Goal: Task Accomplishment & Management: Use online tool/utility

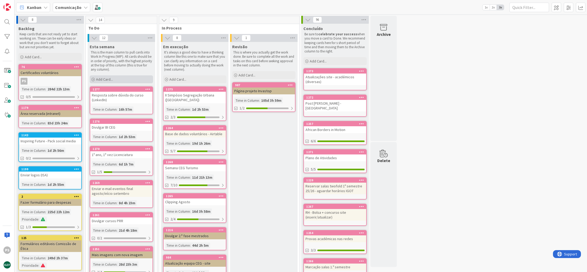
click at [121, 80] on div "Add Card..." at bounding box center [121, 79] width 63 height 8
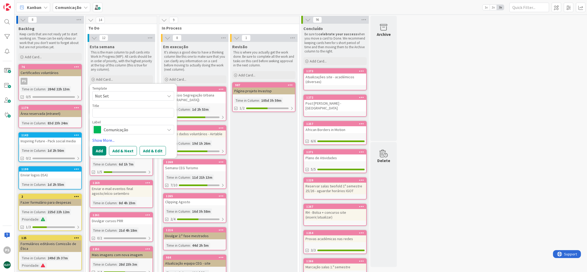
type textarea "x"
type textarea "B"
type textarea "x"
type textarea "Bo"
type textarea "x"
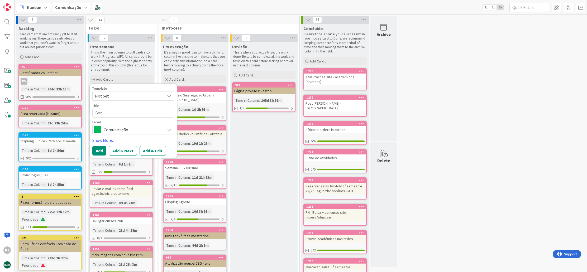
type textarea "Bot´"
type textarea "x"
type textarea "Botí"
type textarea "x"
type textarea "Bot"
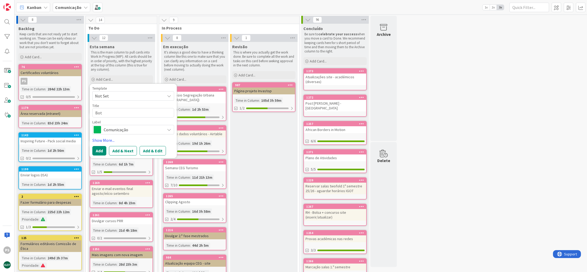
type textarea "x"
type textarea "Bo"
type textarea "x"
type textarea "B"
type textarea "x"
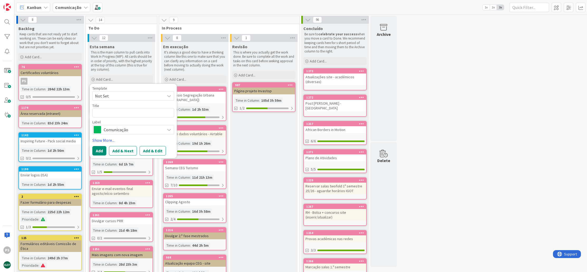
type textarea "N"
type textarea "x"
type textarea "No"
type textarea "x"
type textarea "Not´"
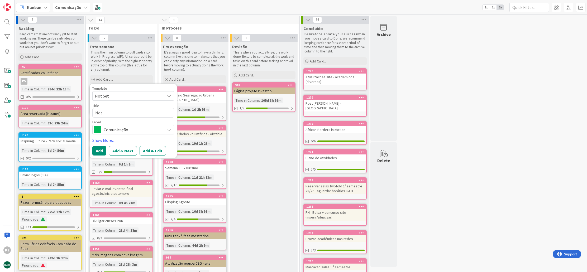
type textarea "x"
type textarea "Notí"
type textarea "x"
type textarea "Notíc"
type textarea "x"
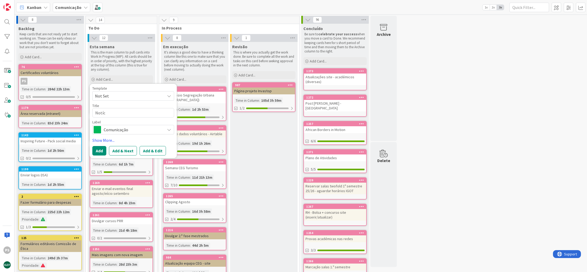
type textarea "Notíci"
type textarea "x"
type textarea "Notícia"
type textarea "x"
type textarea "Notícia"
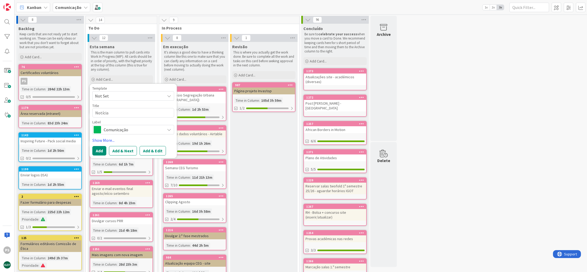
type textarea "x"
type textarea "Notícia P"
type textarea "x"
type textarea "Notícia"
type textarea "x"
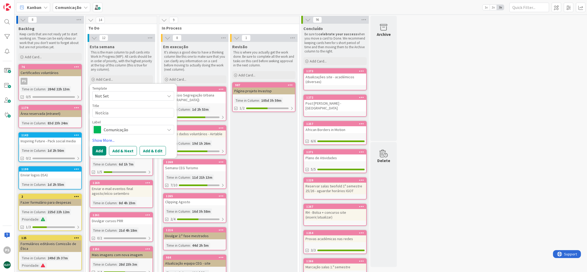
type textarea "Notícia r"
type textarea "x"
type textarea "Notícia rp"
type textarea "x"
type textarea "Notícia rpo"
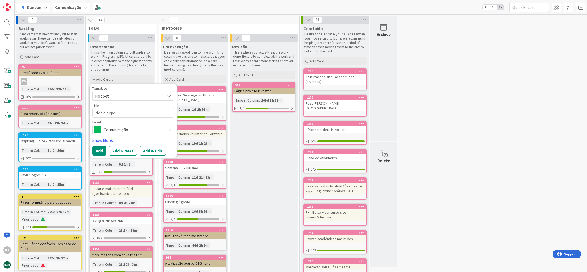
type textarea "x"
type textarea "Notícia rpoe"
type textarea "x"
type textarea "Notícia rpo"
type textarea "x"
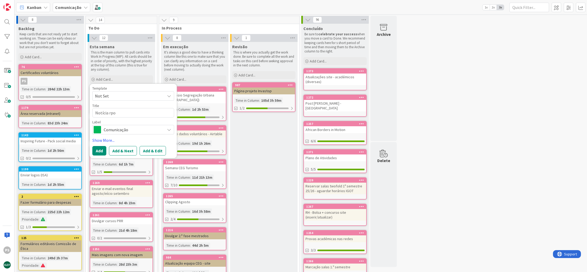
type textarea "Notícia rp"
type textarea "x"
type textarea "Notícia r"
type textarea "x"
type textarea "Notícia"
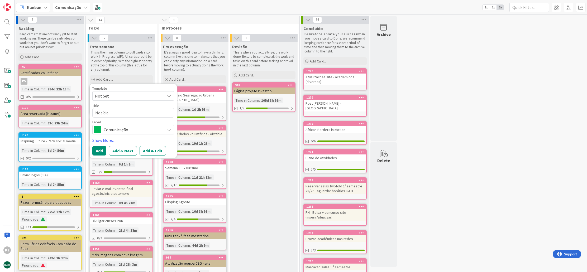
type textarea "x"
type textarea "Notícia P"
type textarea "x"
type textarea "Notícia Pr"
type textarea "x"
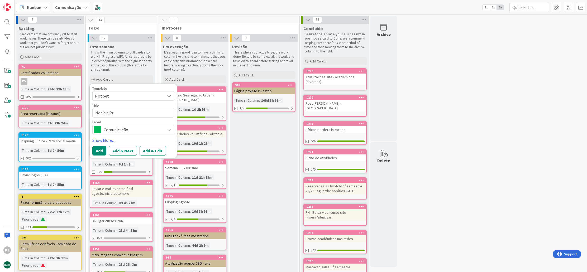
type textarea "Notícia Pro"
type textarea "x"
type textarea "Notícia Proj"
type textarea "x"
type textarea "Notícia Proje"
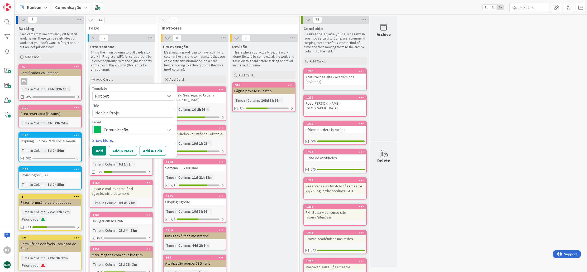
type textarea "x"
type textarea "Notícia Projet"
type textarea "x"
type textarea "Notícia Projeto"
type textarea "x"
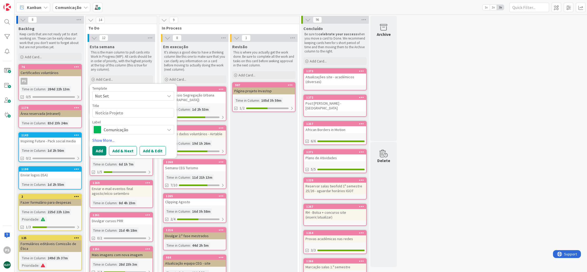
type textarea "Notícia Projetos"
type textarea "x"
type textarea "Notícia Projetos"
type textarea "x"
type textarea "Notícia Projetos E"
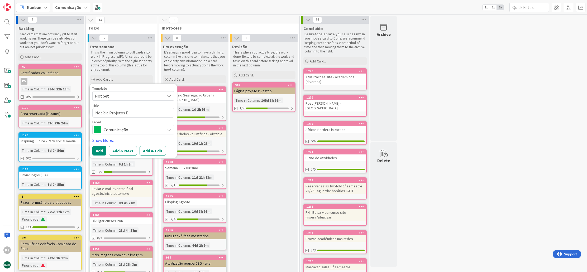
type textarea "x"
type textarea "Notícia Projetos Ex"
type textarea "x"
type textarea "Notícia Projetos Exp"
type textarea "x"
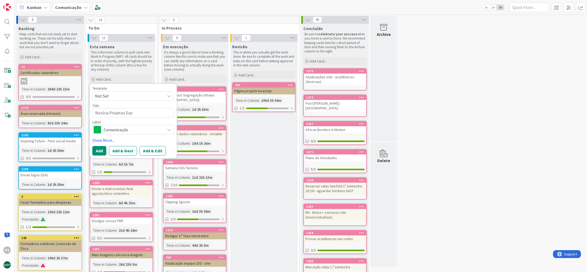
type textarea "Notícia Projetos Expl"
type textarea "x"
type textarea "Notícia Projetos Explo"
type textarea "x"
type textarea "Notícia Projetos Explor"
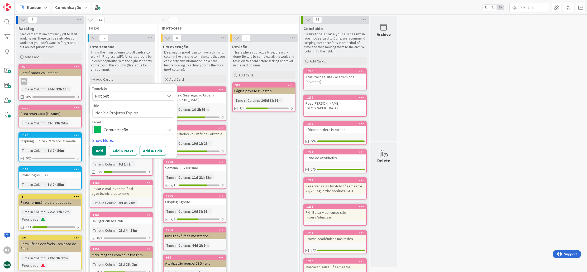
type textarea "x"
type textarea "Notícia Projetos Explora"
type textarea "x"
type textarea "Notícia Projetos Explorat´"
type textarea "x"
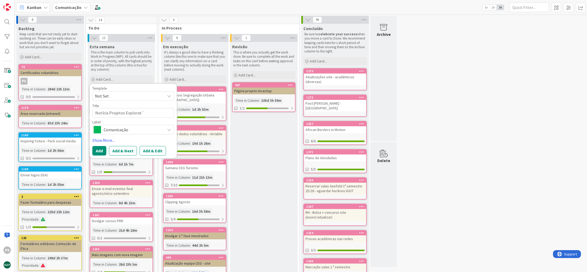
type textarea "Notícia Projetos Explorat´r"
type textarea "x"
type textarea "Notícia Projetos Explorat´ro"
type textarea "x"
type textarea "Notícia Projetos Explorat´r"
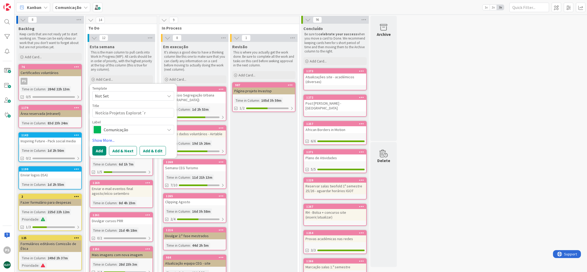
type textarea "x"
type textarea "Notícia Projetos Explorat´"
type textarea "x"
type textarea "Notícia Projetos Explorat´"
type textarea "x"
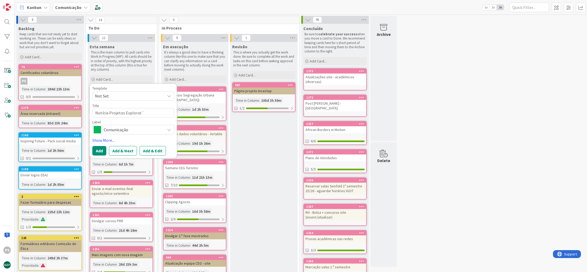
type textarea "Notícia Projetos Explorató"
type textarea "x"
type textarea "Notícia Projetos Exploratór"
type textarea "x"
type textarea "Notícia Projetos Exploratóri"
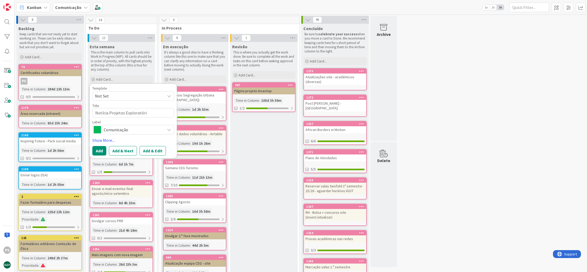
type textarea "x"
type textarea "Notícia Projetos Exploratório"
type textarea "x"
type textarea "Notícia Projetos Exploratórios"
type textarea "x"
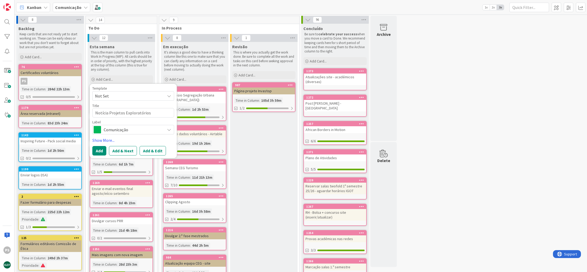
type textarea "Notícia Projetos Exploratórios"
type textarea "x"
type textarea "Notícia Projetos Exploratórios ("
type textarea "x"
type textarea "Notícia Projetos Exploratórios (v"
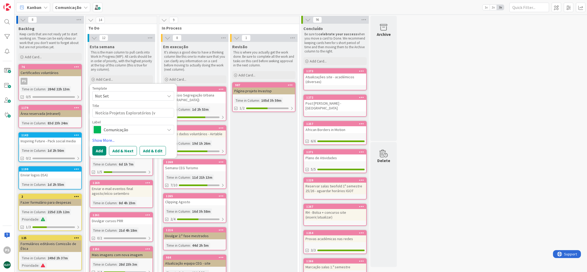
type textarea "x"
type textarea "Notícia Projetos Exploratórios (ve"
type textarea "x"
type textarea "Notícia Projetos Exploratórios (ver"
type textarea "x"
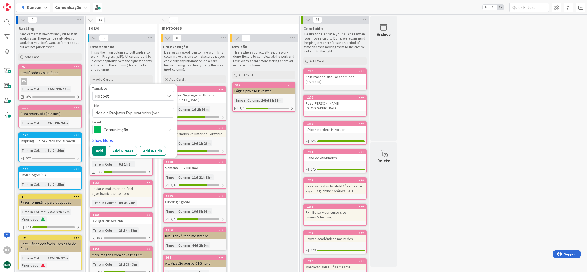
type textarea "Notícia Projetos Exploratórios (ver"
type textarea "x"
type textarea "Notícia Projetos Exploratórios (ver c"
type textarea "x"
type textarea "Notícia Projetos Exploratórios (ver co"
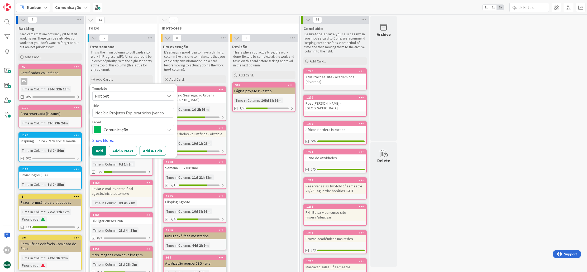
type textarea "x"
type textarea "Notícia Projetos Exploratórios (ver com"
type textarea "x"
type textarea "Notícia Projetos Exploratórios (ver com"
type textarea "x"
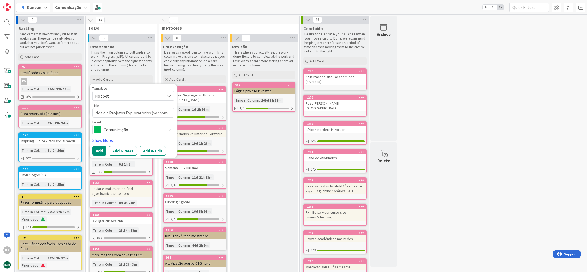
type textarea "Notícia Projetos Exploratórios (ver com F"
type textarea "x"
type textarea "Notícia Projetos Exploratórios (ver com Fe"
type textarea "x"
type textarea "Notícia Projetos Exploratórios (ver com Fer"
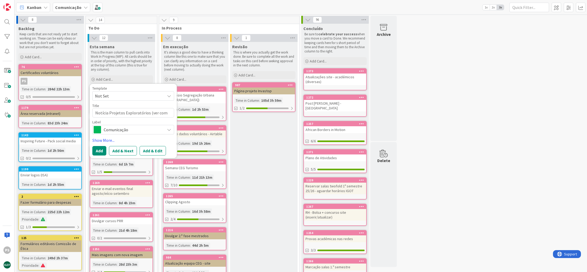
type textarea "x"
type textarea "Notícia Projetos Exploratórios (ver com Fern"
type textarea "x"
type textarea "Notícia Projetos Exploratórios (ver com Ferna"
type textarea "x"
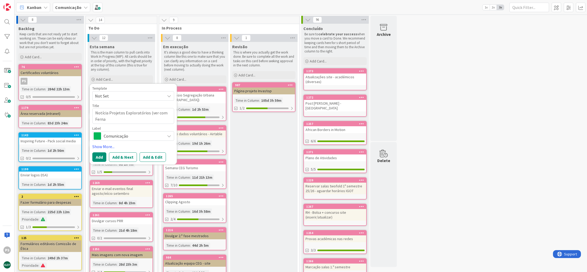
type textarea "Notícia Projetos Exploratórios (ver com Fernan"
type textarea "x"
type textarea "Notícia Projetos Exploratórios (ver com [PERSON_NAME]"
type textarea "x"
type textarea "Notícia Projetos Exploratórios (ver com [PERSON_NAME]"
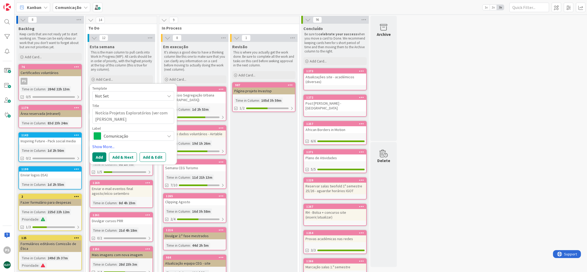
type textarea "x"
type textarea "Notícia Projetos Exploratórios (ver com [PERSON_NAME])"
click at [137, 137] on span "Comunicação" at bounding box center [133, 135] width 59 height 7
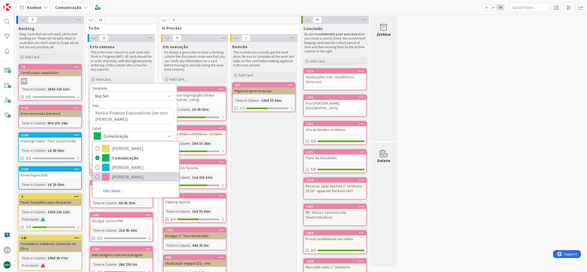
click at [126, 173] on span "[PERSON_NAME]" at bounding box center [144, 177] width 64 height 8
type textarea "x"
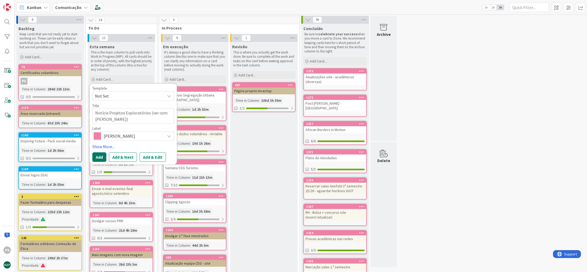
click at [103, 157] on button "Add" at bounding box center [99, 158] width 14 height 10
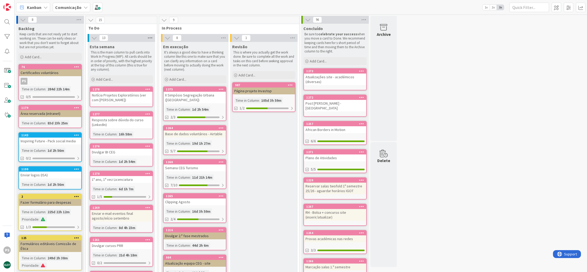
click at [150, 36] on icon at bounding box center [150, 38] width 7 height 8
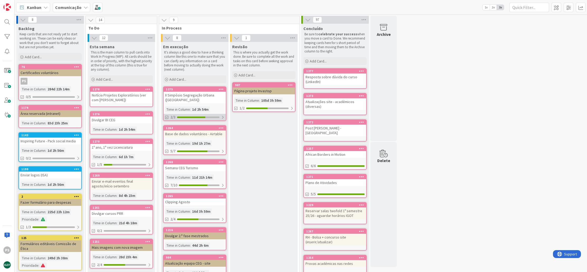
click at [218, 117] on div at bounding box center [198, 118] width 42 height 2
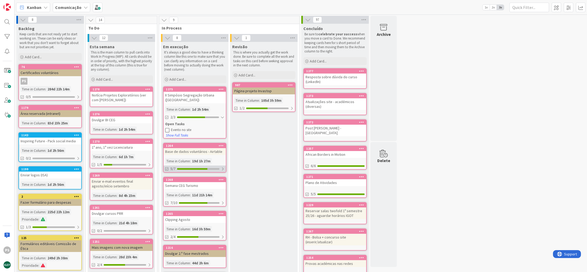
click at [205, 169] on div at bounding box center [192, 169] width 30 height 2
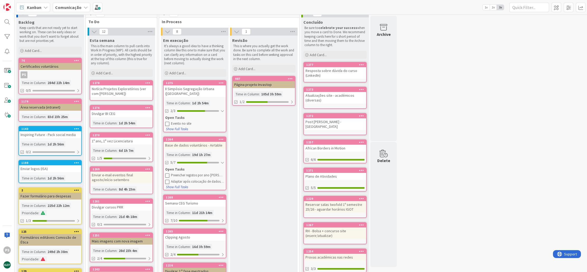
scroll to position [43, 0]
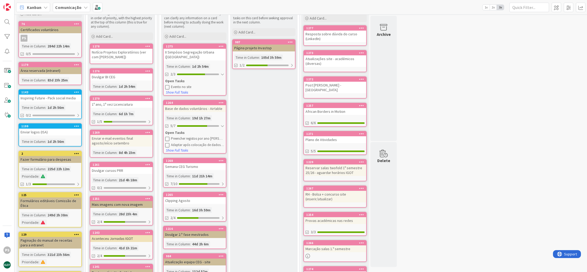
click at [192, 47] on div "1275" at bounding box center [196, 47] width 60 height 4
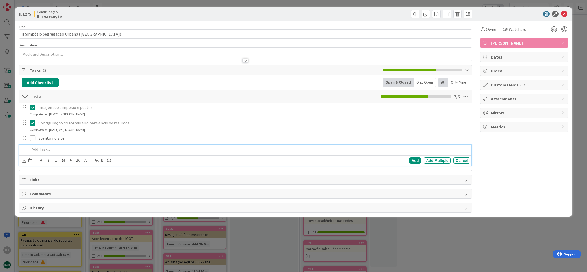
click at [54, 148] on p at bounding box center [249, 149] width 439 height 6
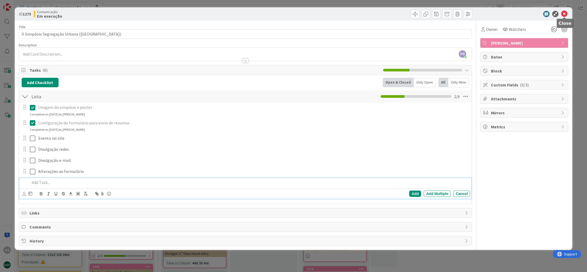
click at [563, 16] on icon at bounding box center [564, 14] width 6 height 6
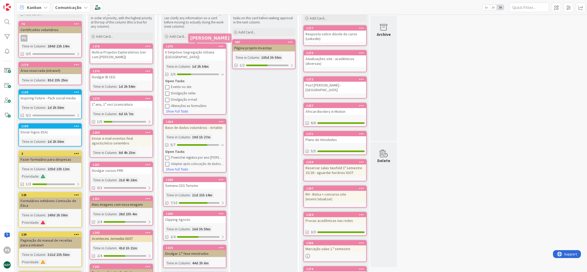
click at [200, 45] on div "1275" at bounding box center [196, 47] width 60 height 4
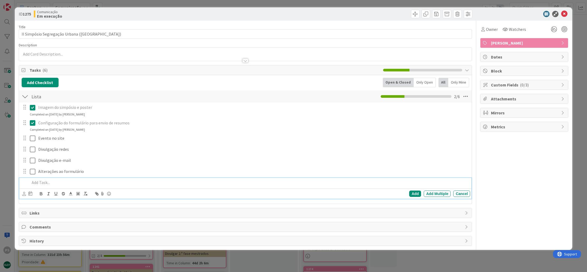
click at [46, 182] on p at bounding box center [249, 183] width 439 height 6
click at [564, 14] on icon at bounding box center [564, 14] width 6 height 6
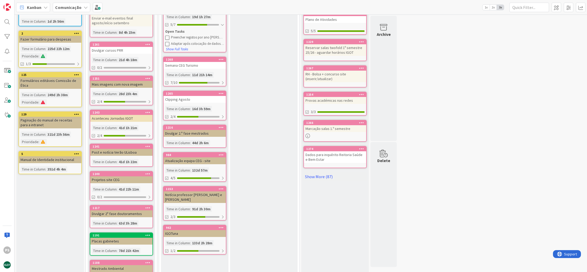
scroll to position [162, 0]
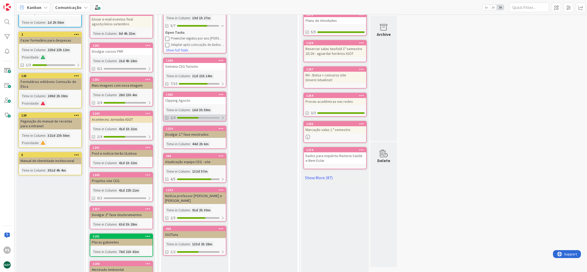
click at [206, 117] on div at bounding box center [198, 118] width 42 height 2
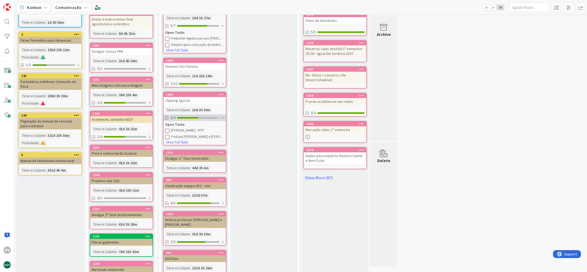
click at [206, 117] on div at bounding box center [198, 118] width 42 height 2
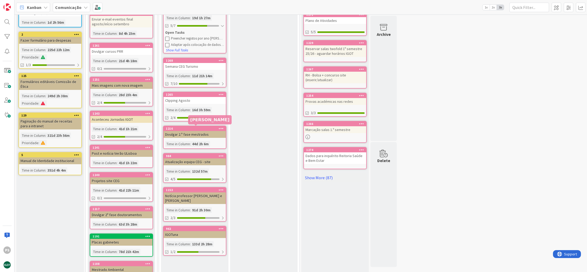
scroll to position [124, 0]
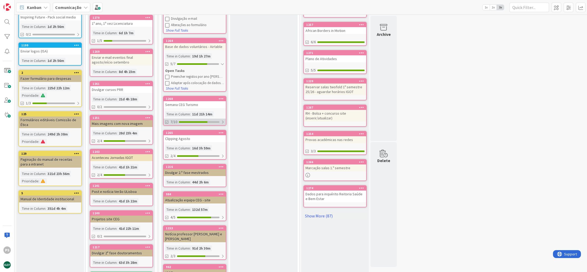
click at [214, 122] on div at bounding box center [199, 122] width 41 height 2
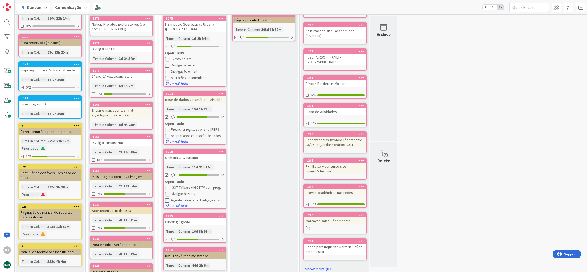
scroll to position [0, 0]
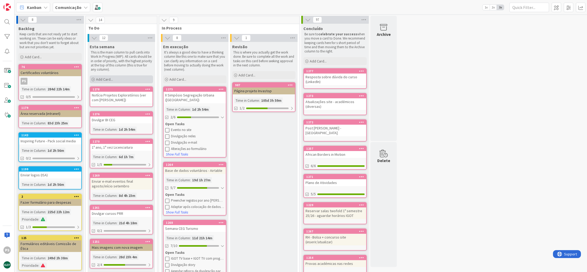
click at [126, 79] on div "Add Card..." at bounding box center [121, 79] width 63 height 8
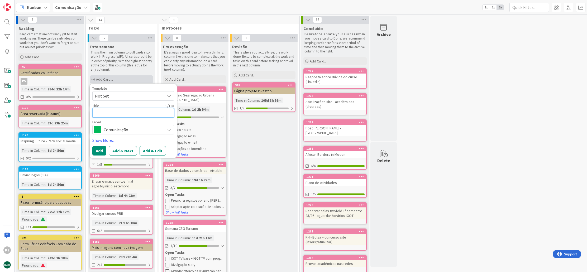
type textarea "x"
type textarea "1"
type textarea "x"
type textarea "1."
type textarea "x"
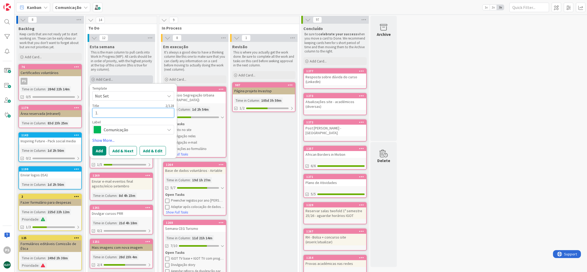
type textarea "1.º"
type textarea "x"
type textarea "1.º"
type textarea "x"
type textarea "1.º a"
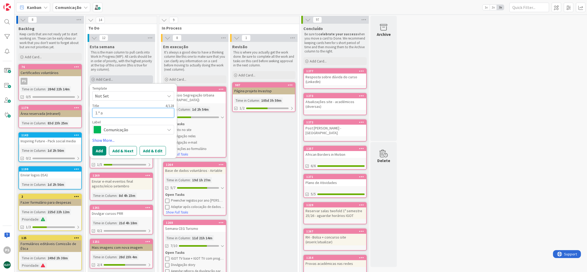
type textarea "x"
type textarea "1.º an"
type textarea "x"
type textarea "1.º ano"
type textarea "x"
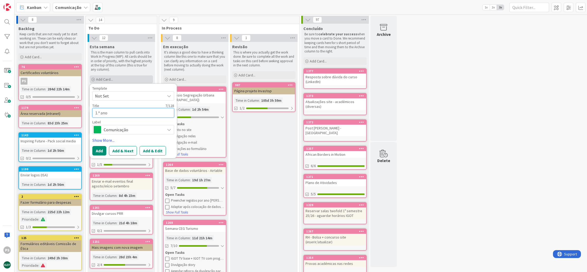
type textarea "1.º an"
type textarea "x"
type textarea "1.º a"
type textarea "x"
type textarea "1.º"
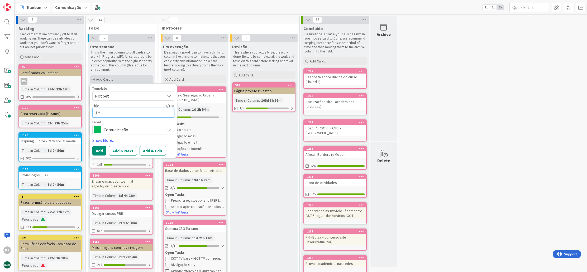
type textarea "x"
type textarea "1.º"
type textarea "x"
type textarea "1."
type textarea "x"
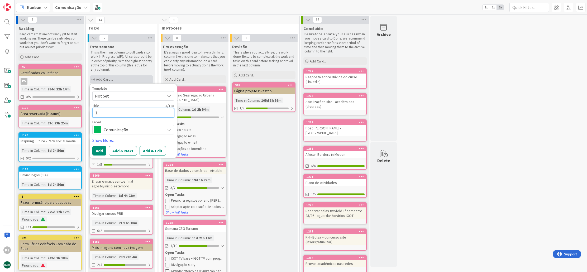
type textarea "1"
type textarea "x"
type textarea "S"
type textarea "x"
type textarea "Se"
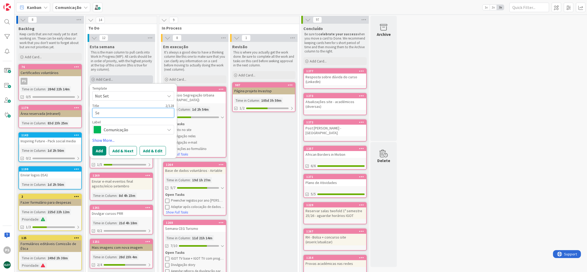
type textarea "x"
type textarea "Ses"
type textarea "x"
type textarea "Sess~"
type textarea "x"
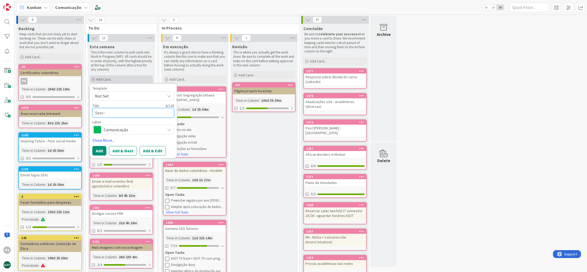
type textarea "Sessã"
type textarea "x"
type textarea "Sessão"
type textarea "x"
type textarea "Sessão"
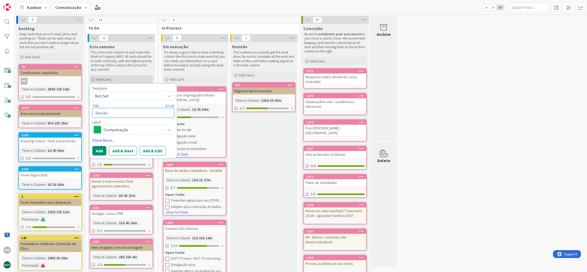
type textarea "x"
type textarea "Sessão d"
type textarea "x"
type textarea "Sessão de"
type textarea "x"
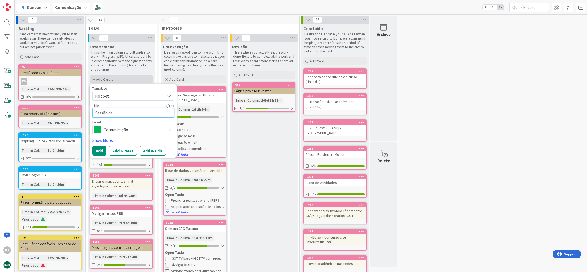
type textarea "Sessão de"
type textarea "x"
type textarea "Sessão de b"
type textarea "x"
type textarea "Sessão de bo"
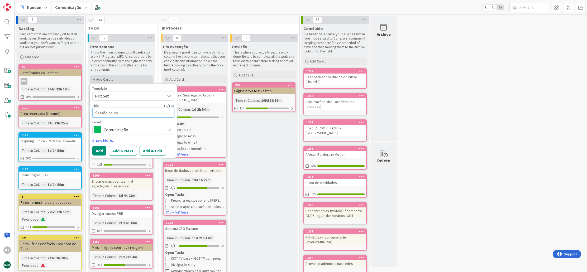
type textarea "x"
type textarea "Sessão de boa"
type textarea "x"
click at [134, 132] on span "Comunicação" at bounding box center [133, 129] width 59 height 7
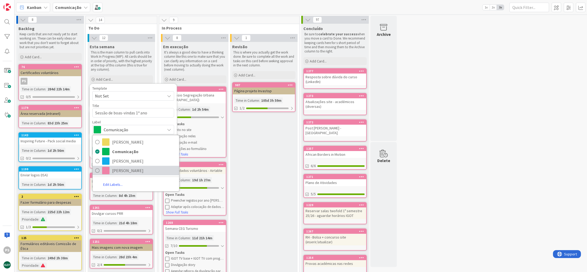
click at [126, 175] on link "[PERSON_NAME]" at bounding box center [136, 171] width 87 height 10
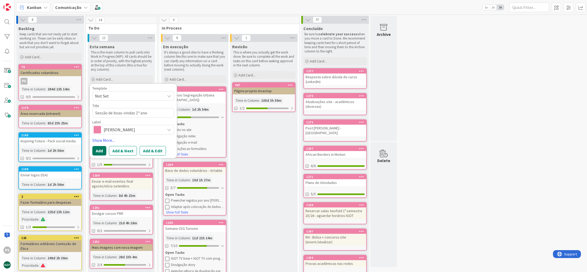
click at [101, 150] on button "Add" at bounding box center [99, 151] width 14 height 10
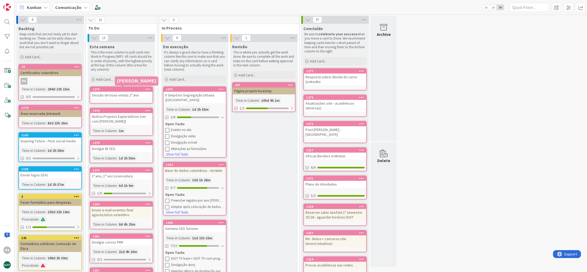
click at [130, 90] on div "1279" at bounding box center [123, 90] width 60 height 4
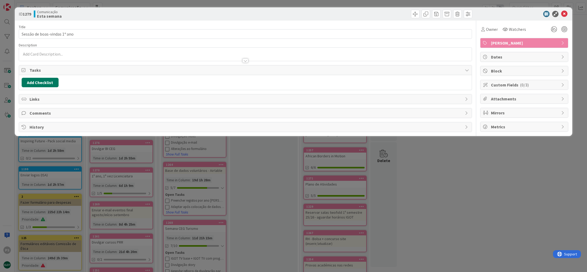
click at [44, 83] on button "Add Checklist" at bounding box center [40, 83] width 37 height 10
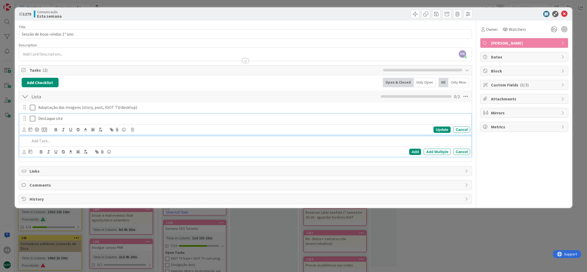
click at [55, 119] on p "Destaque site" at bounding box center [253, 119] width 430 height 6
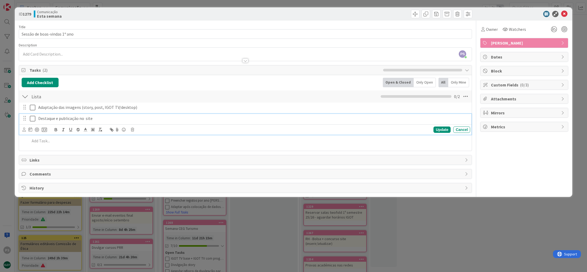
click at [84, 119] on p "Destaque e publicação no site" at bounding box center [253, 119] width 430 height 6
click at [86, 119] on p "Destaque e publicação no site" at bounding box center [253, 119] width 430 height 6
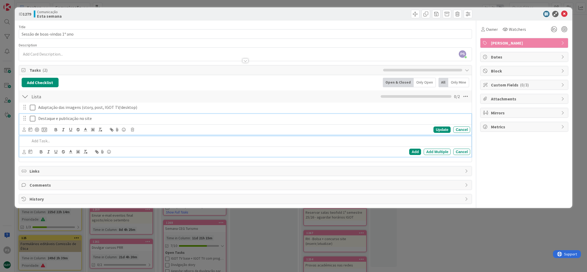
click at [82, 142] on p at bounding box center [249, 141] width 439 height 6
click at [34, 120] on icon at bounding box center [34, 119] width 8 height 6
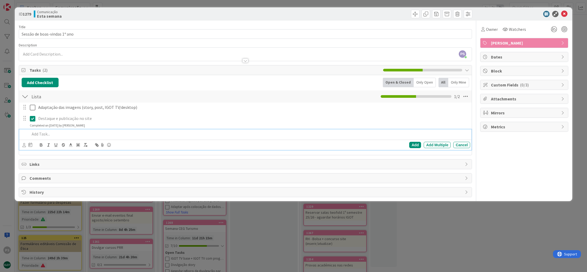
click at [64, 134] on p at bounding box center [249, 134] width 439 height 6
click at [64, 133] on p at bounding box center [249, 134] width 439 height 6
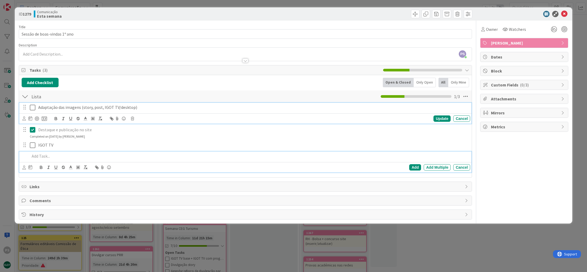
click at [104, 105] on p "Adaptação das imagens (story, post, IGOT TV/desktop)" at bounding box center [253, 108] width 430 height 6
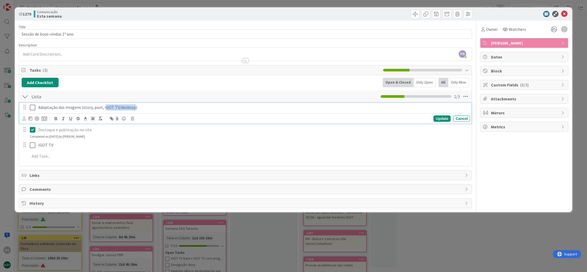
drag, startPoint x: 112, startPoint y: 107, endPoint x: 131, endPoint y: 107, distance: 19.0
click at [131, 107] on p "Adaptação das imagens (story, post, IGOT TV/desktop)" at bounding box center [253, 108] width 430 height 6
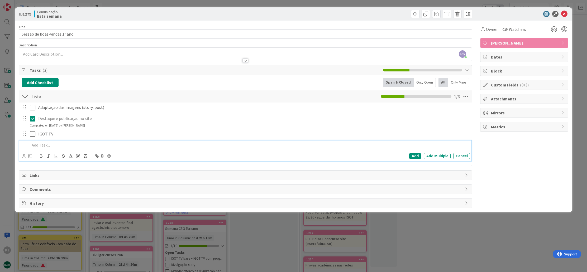
click at [66, 148] on div at bounding box center [249, 145] width 443 height 9
click at [567, 13] on icon at bounding box center [564, 14] width 6 height 6
